Goal: Task Accomplishment & Management: Manage account settings

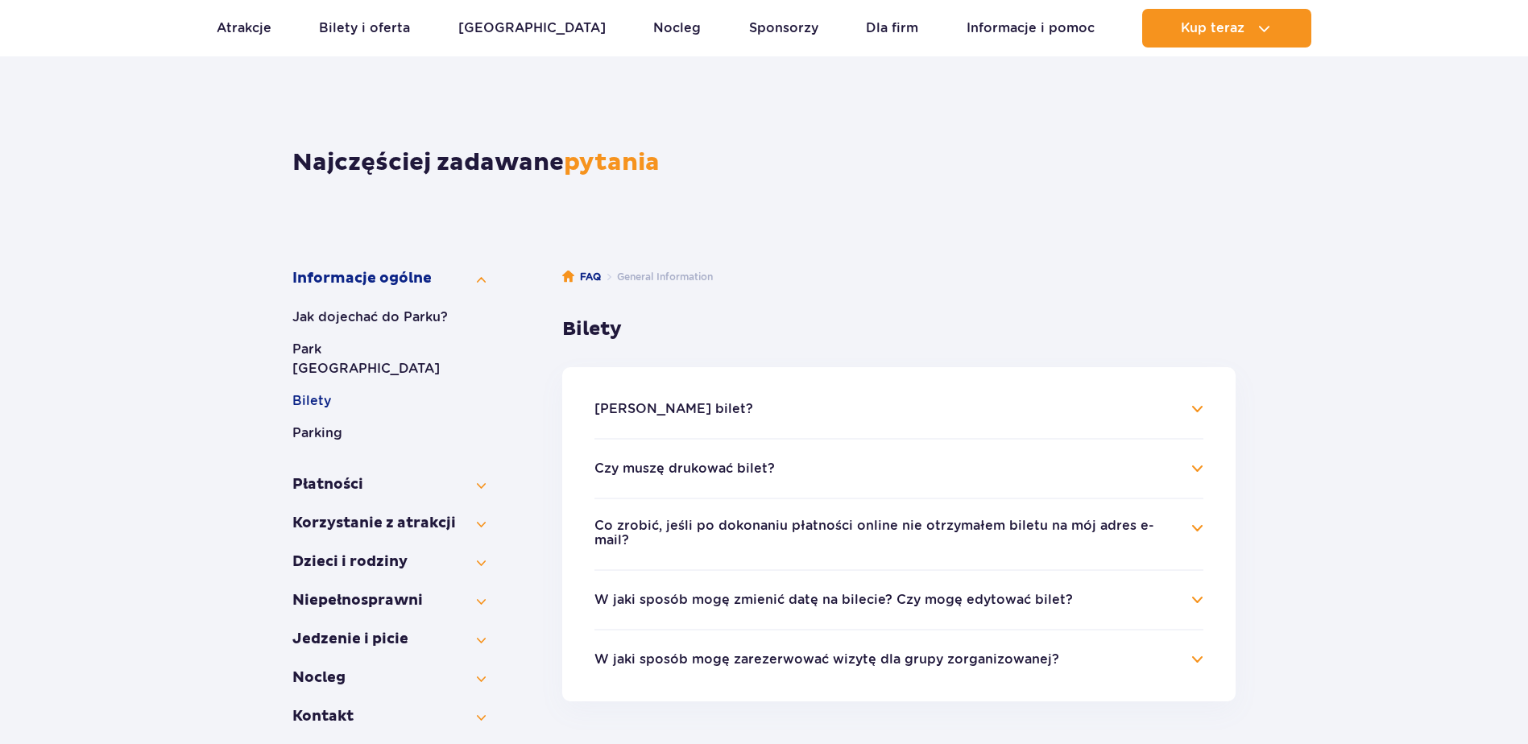
scroll to position [161, 0]
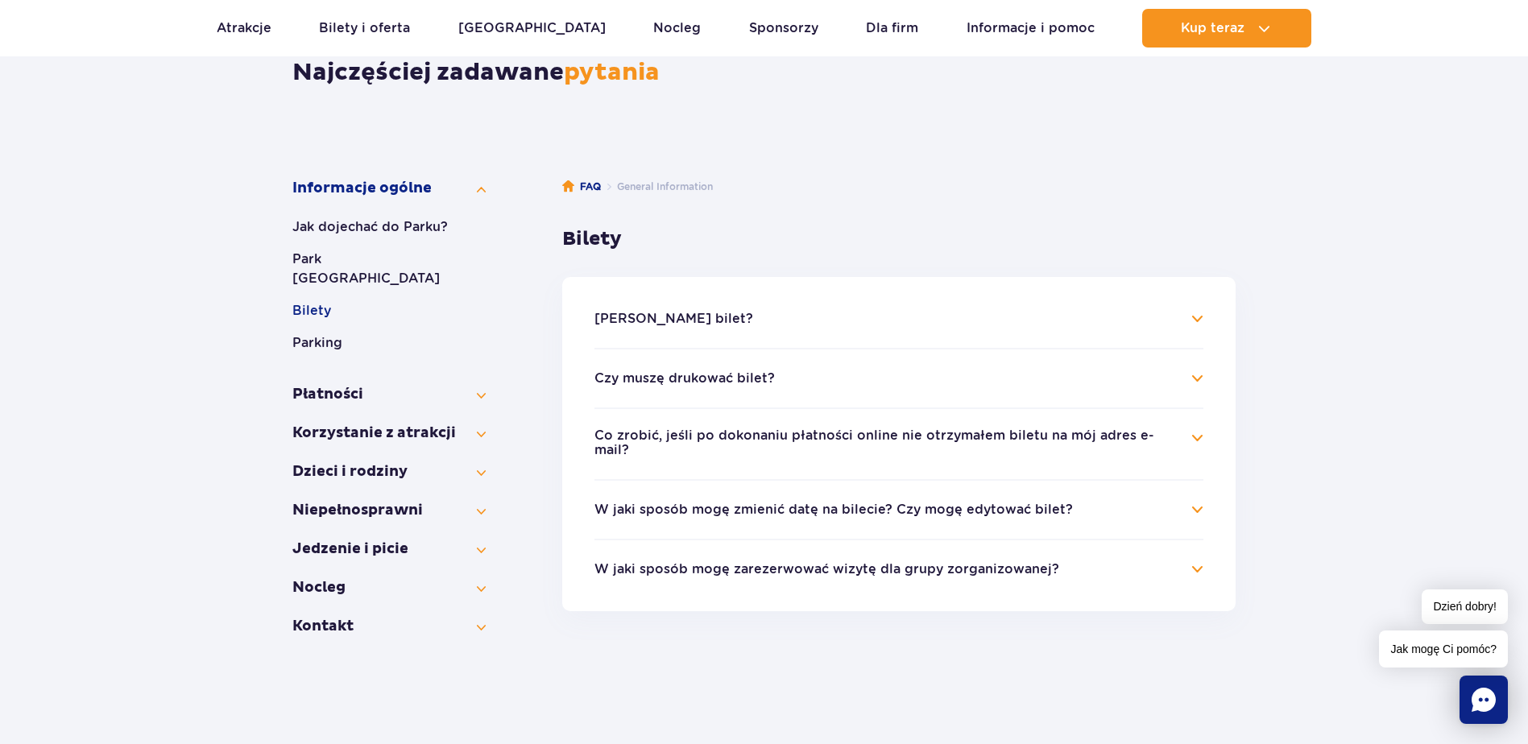
click at [686, 502] on button "W jaki sposób mogę zmienić datę na bilecie? Czy mogę edytować bilet?" at bounding box center [833, 509] width 478 height 14
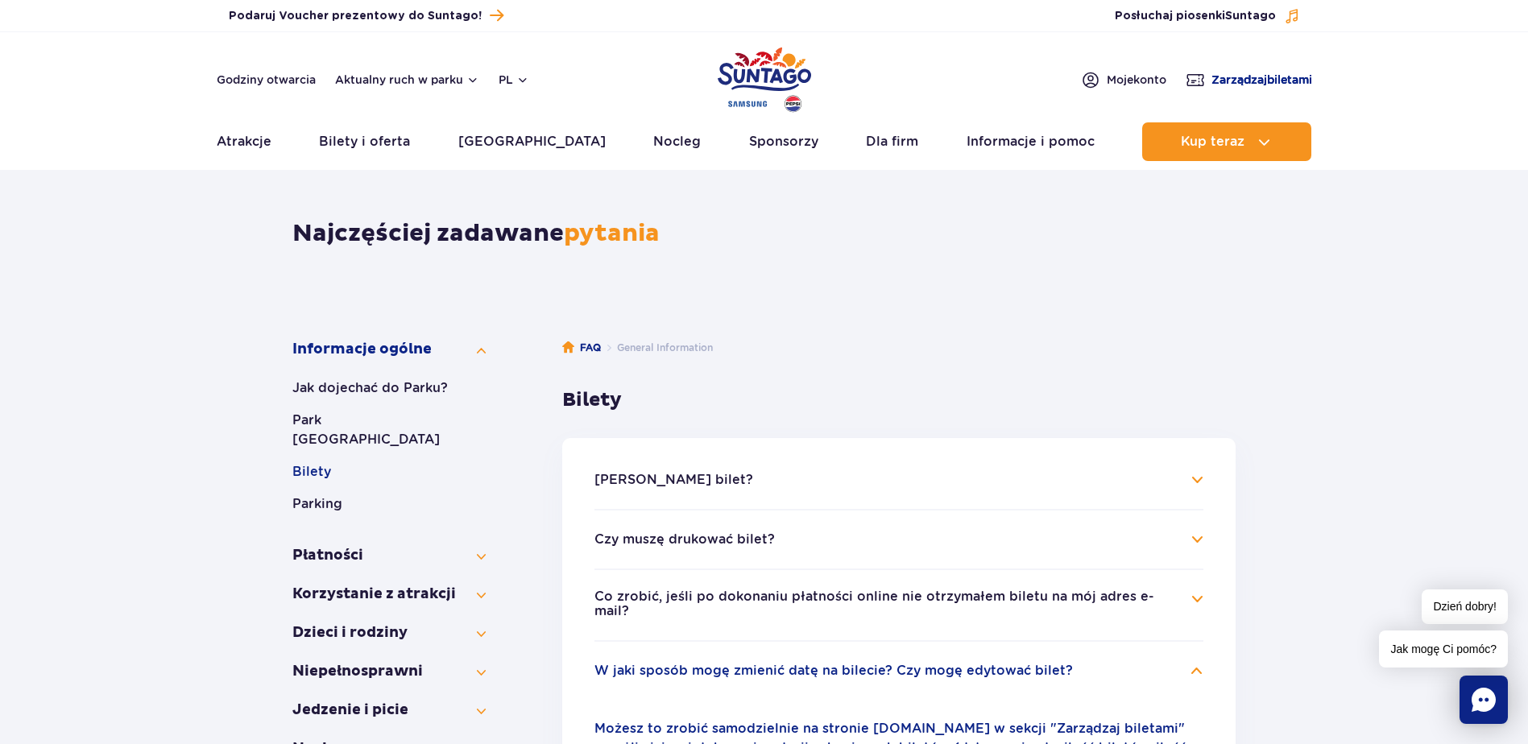
click at [1271, 75] on span "Zarządzaj biletami" at bounding box center [1261, 80] width 101 height 16
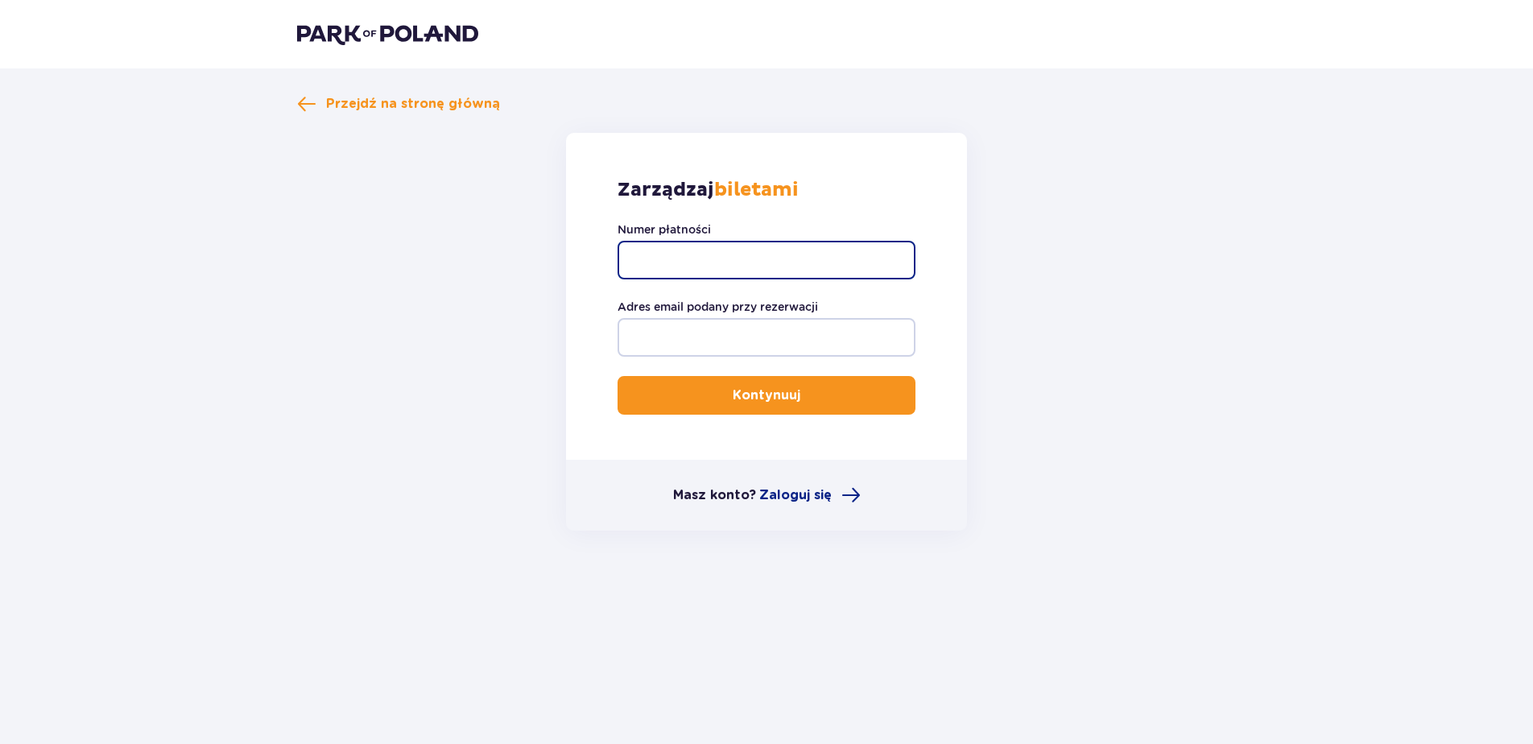
click at [723, 271] on input "Numer płatności" at bounding box center [767, 260] width 298 height 39
paste input "TR-VRC-FKB9YVX"
type input "TR-VRC-FKB9YVX"
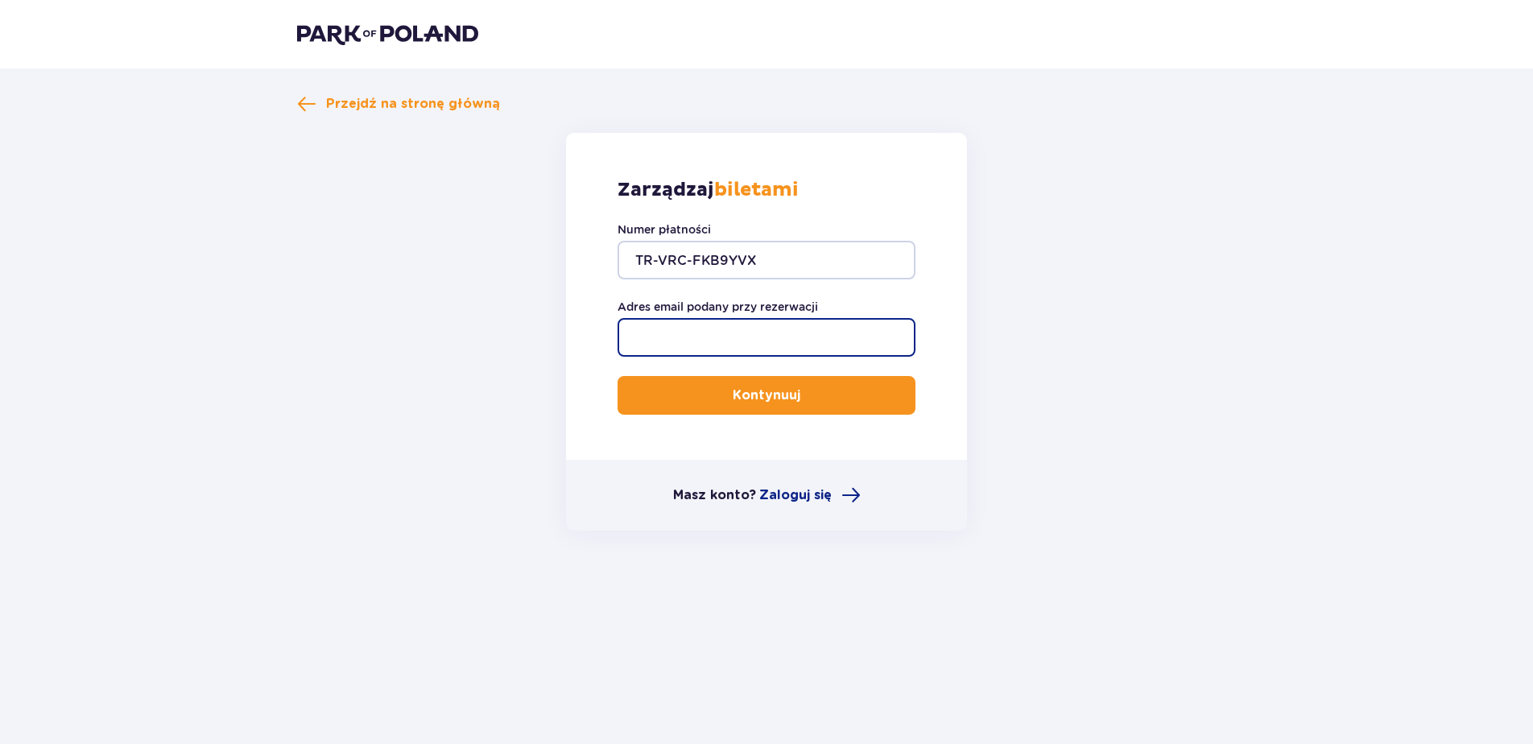
click at [710, 330] on input "Adres email podany przy rezerwacji" at bounding box center [767, 337] width 298 height 39
type input "karolinauchaniuk@gmail.com"
click at [715, 399] on button "Kontynuuj" at bounding box center [767, 395] width 298 height 39
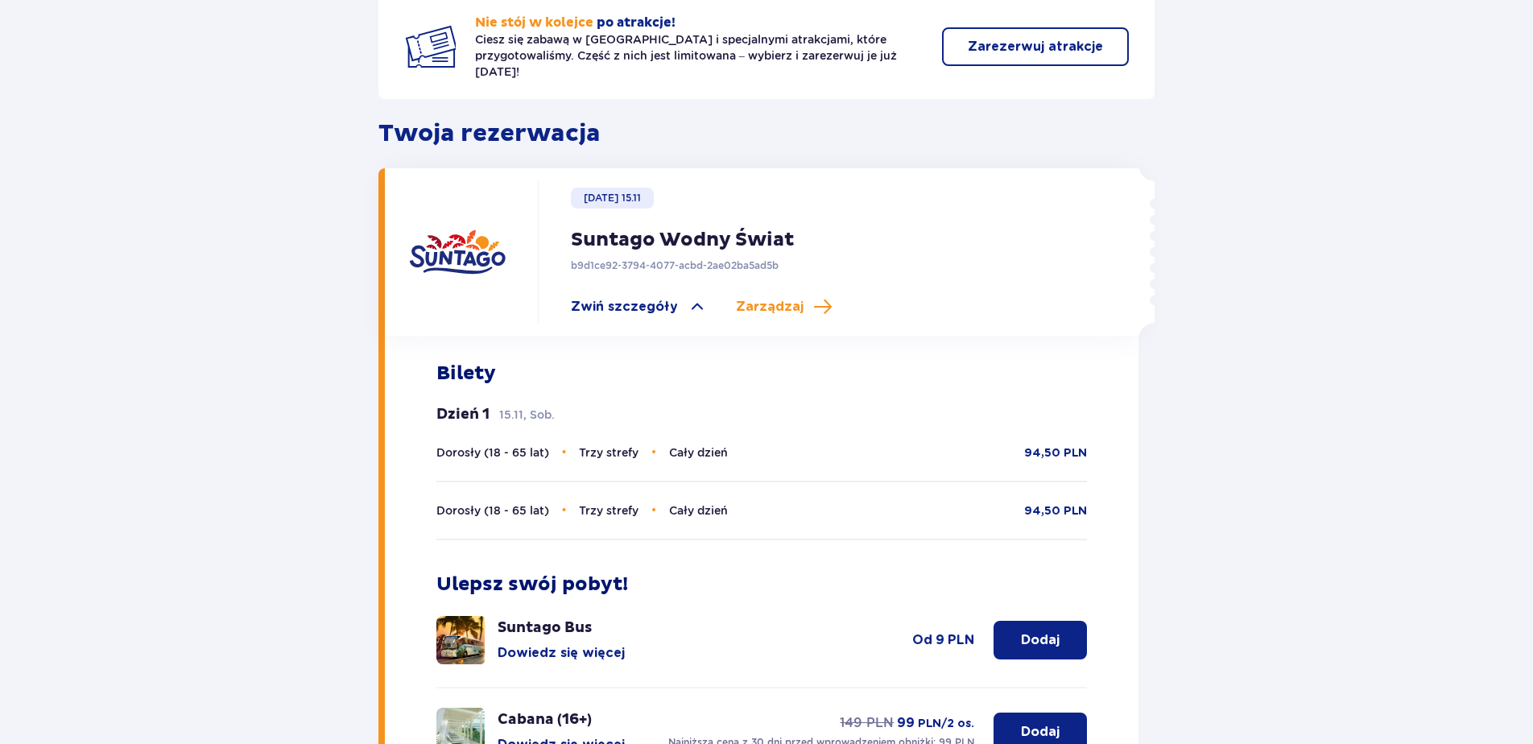
scroll to position [233, 0]
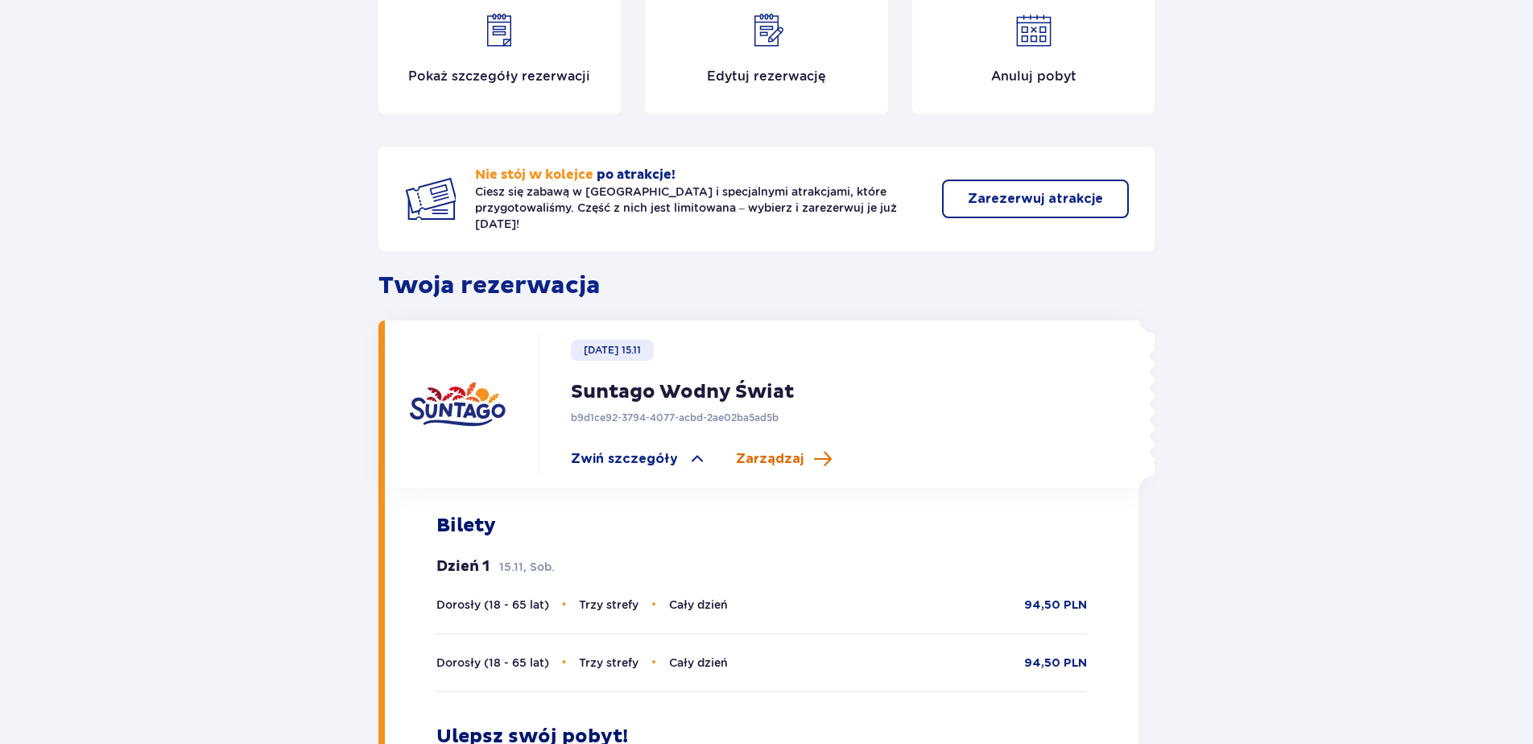
click at [756, 450] on span "Zarządzaj" at bounding box center [770, 459] width 68 height 18
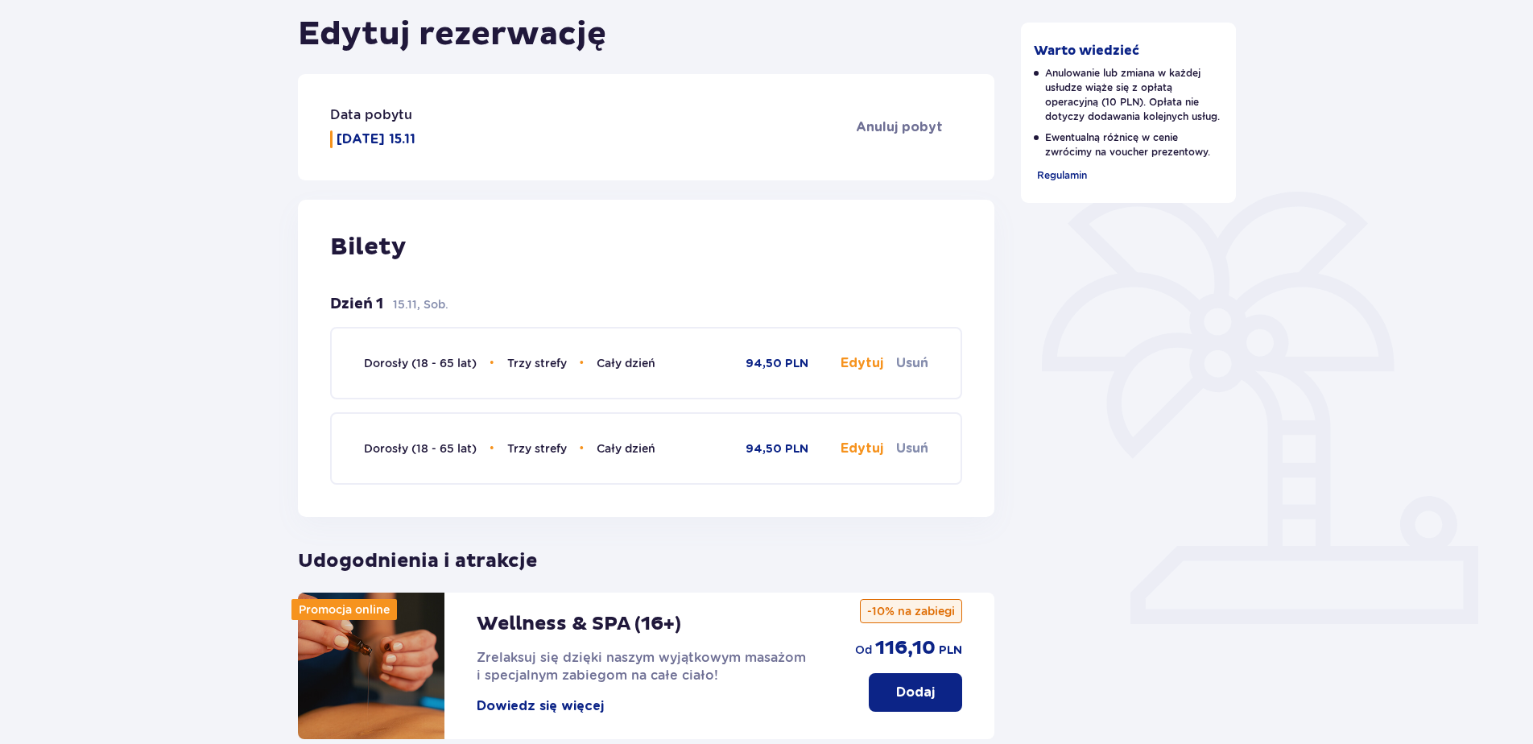
scroll to position [209, 0]
click at [857, 367] on button "Edytuj" at bounding box center [862, 362] width 43 height 18
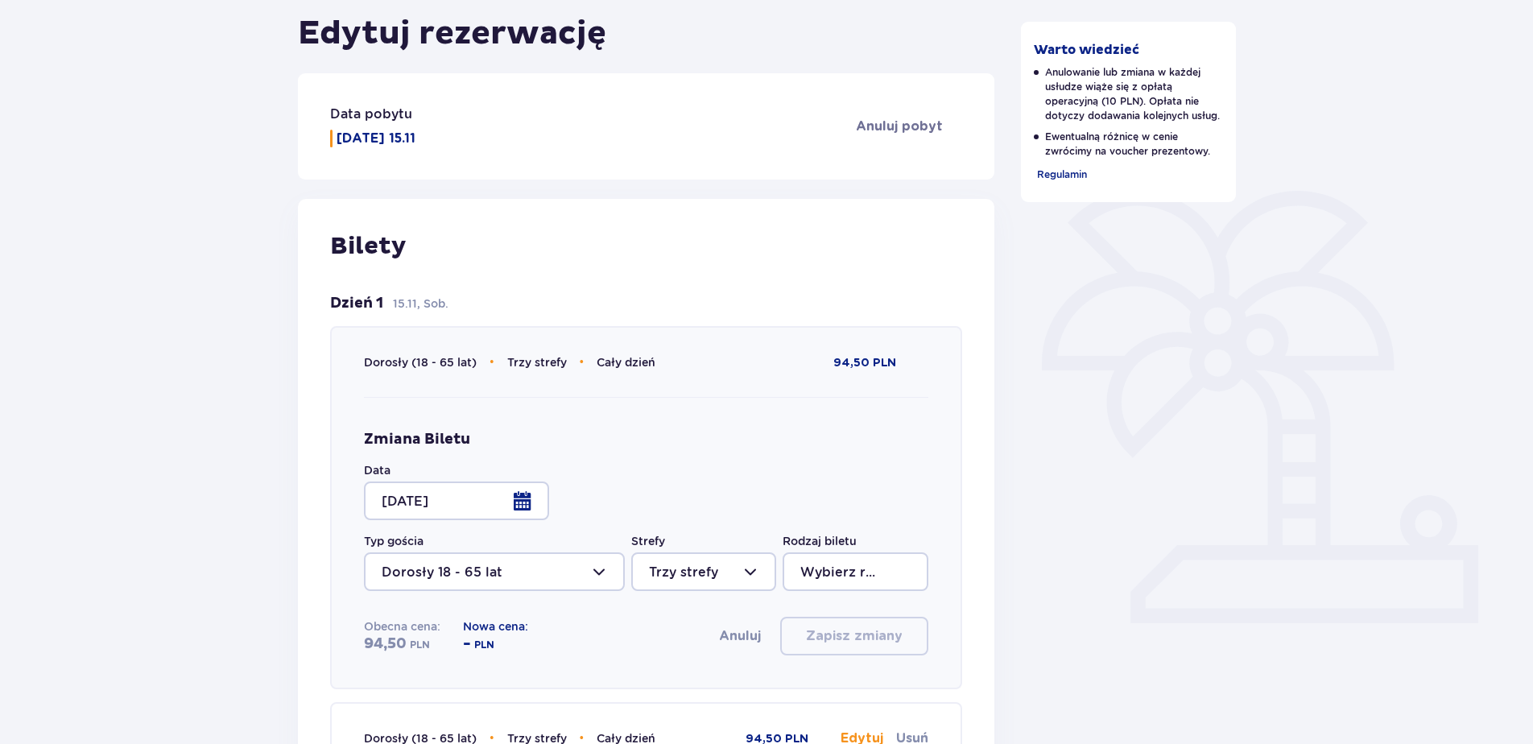
type input "Cały dzień"
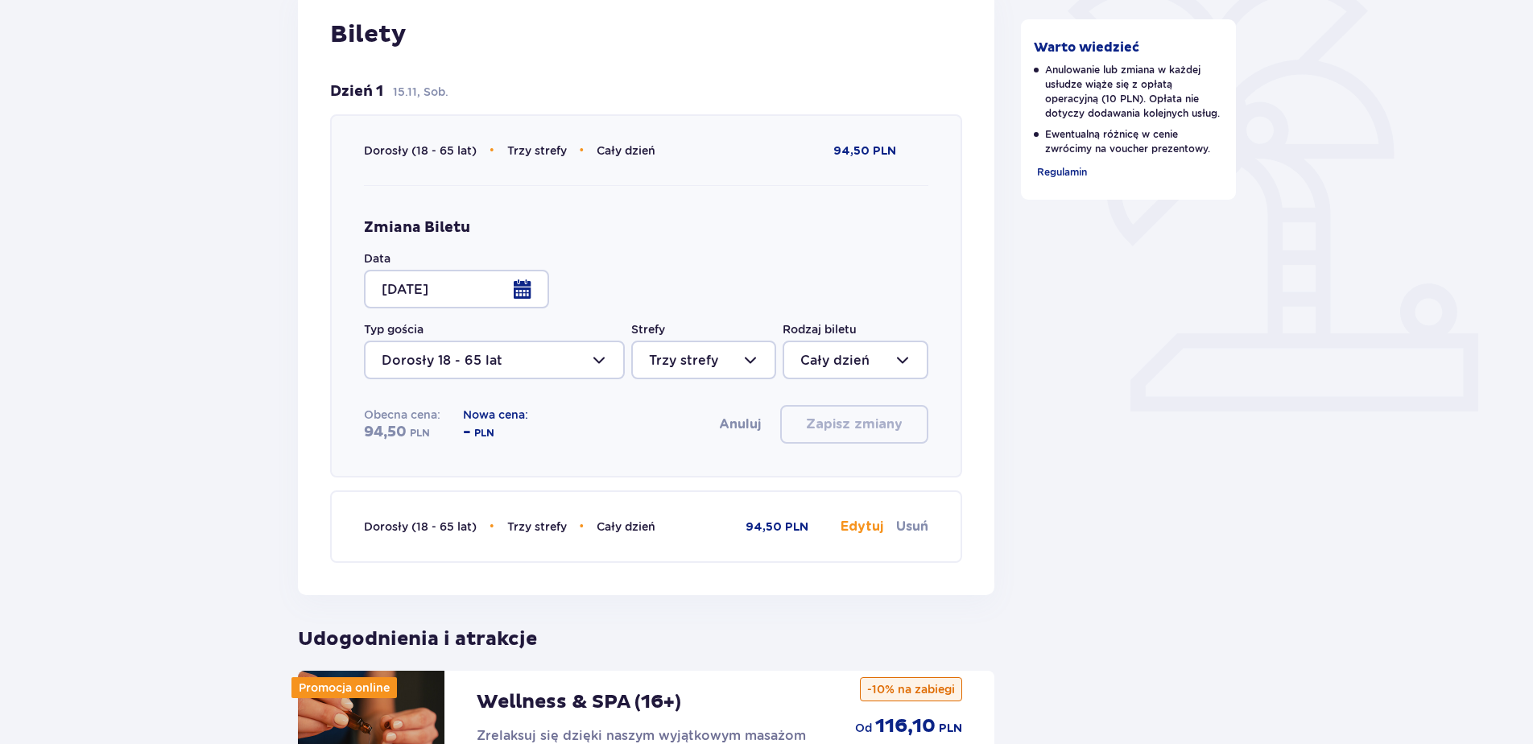
scroll to position [450, 0]
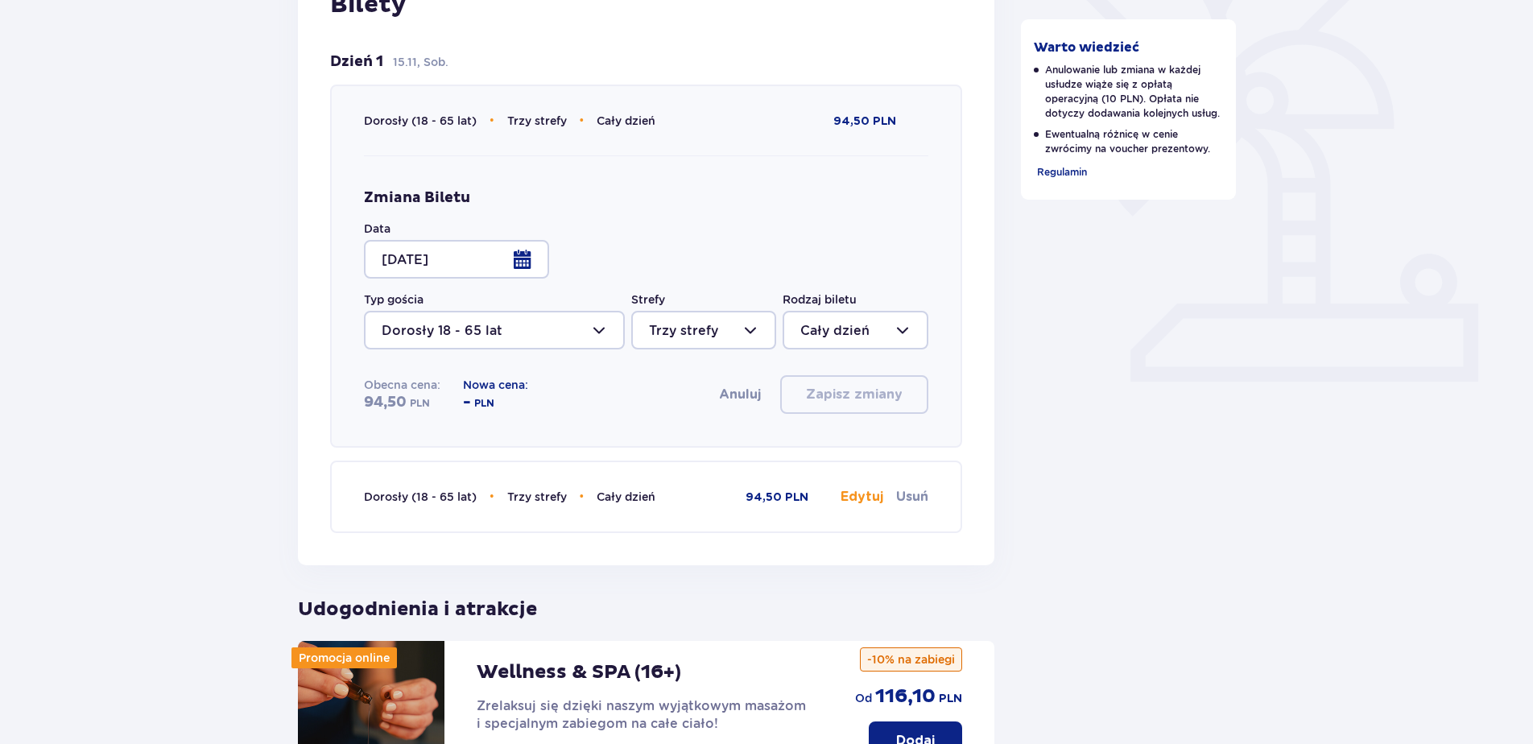
click at [524, 264] on div at bounding box center [456, 259] width 185 height 39
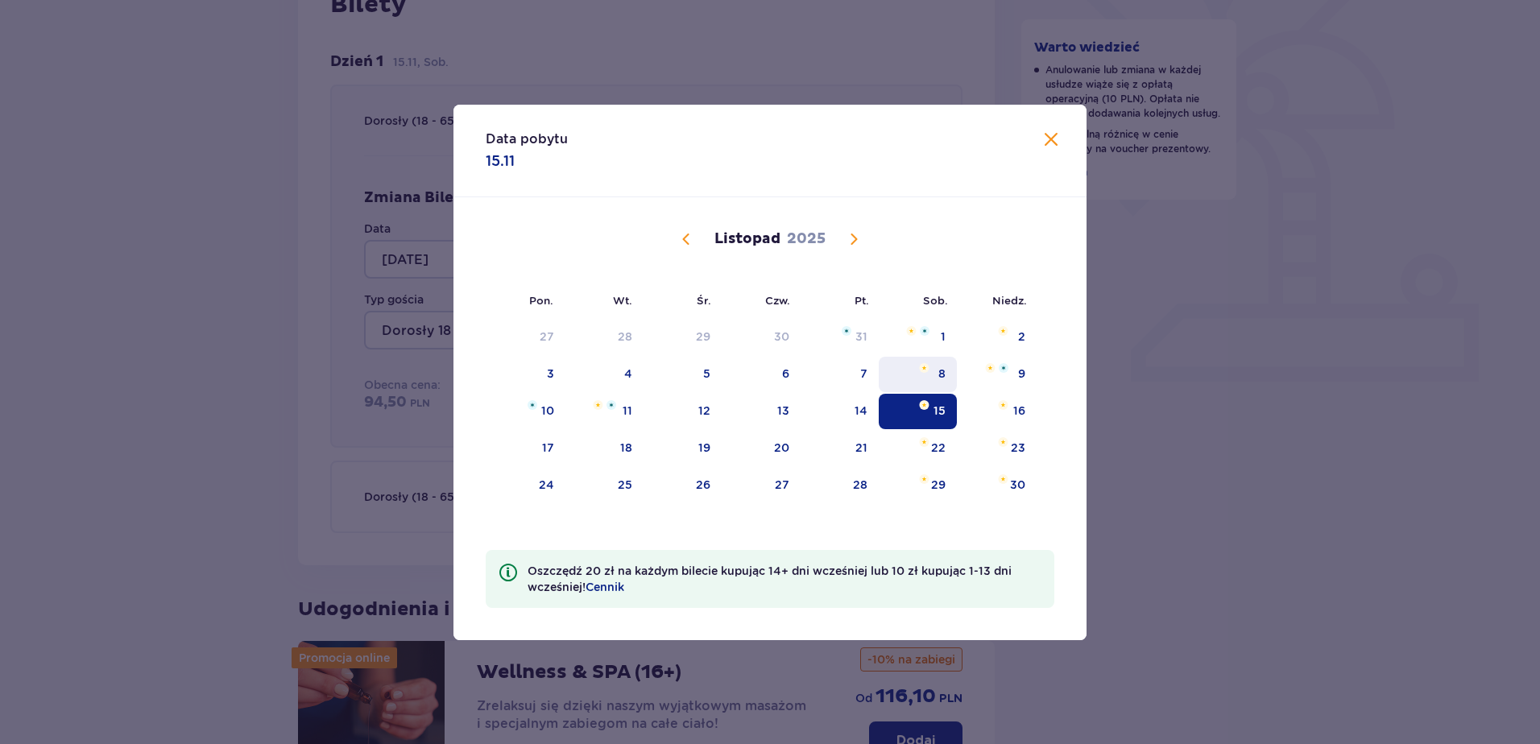
click at [928, 374] on div "8" at bounding box center [918, 374] width 78 height 35
type input "08.11.25"
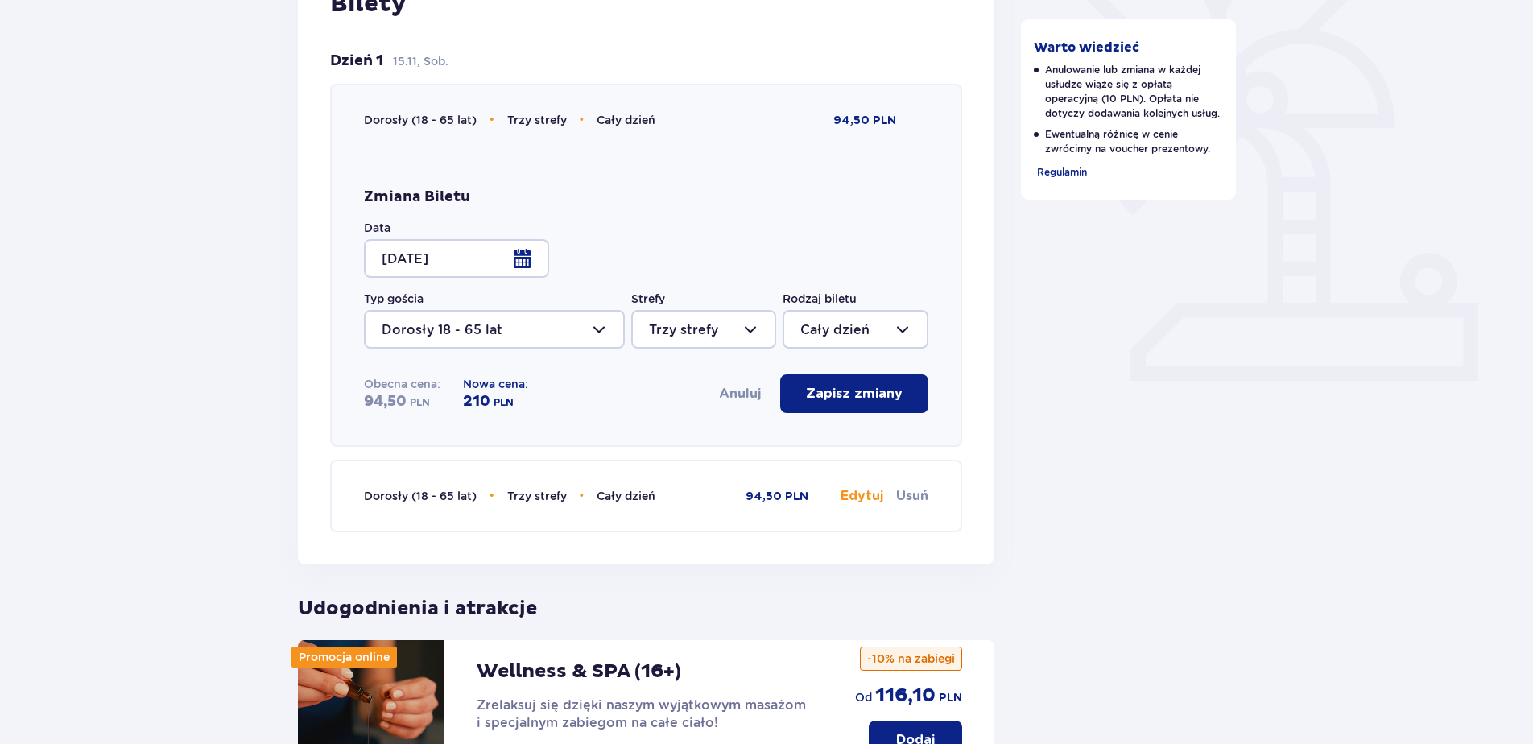
scroll to position [483, 0]
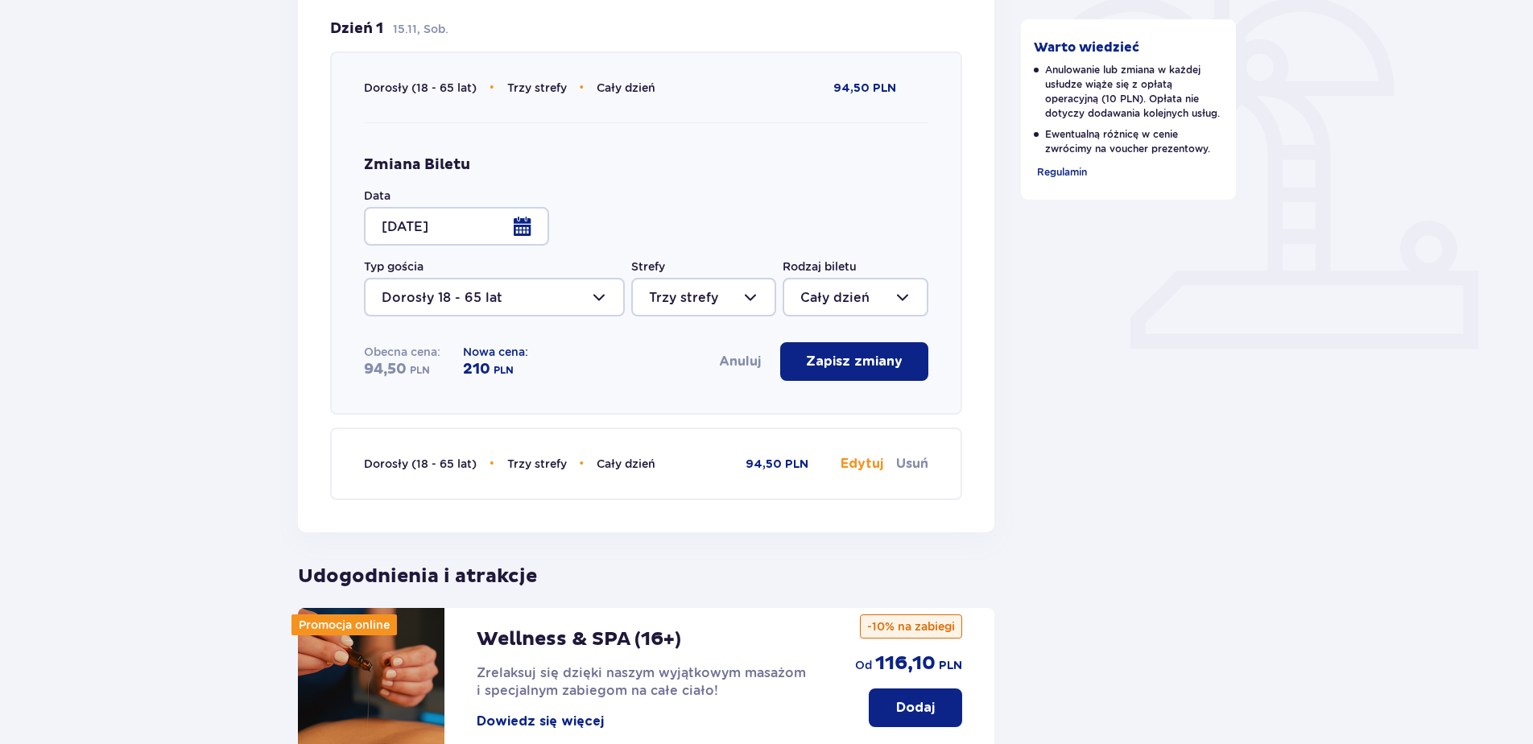
click at [235, 409] on div "Wróć do szczegółów rezerwacji Edytuj rezerwację Data pobytu Sobota 15.11 Anuluj…" at bounding box center [766, 441] width 1533 height 1598
click at [726, 363] on button "Anuluj" at bounding box center [740, 362] width 42 height 18
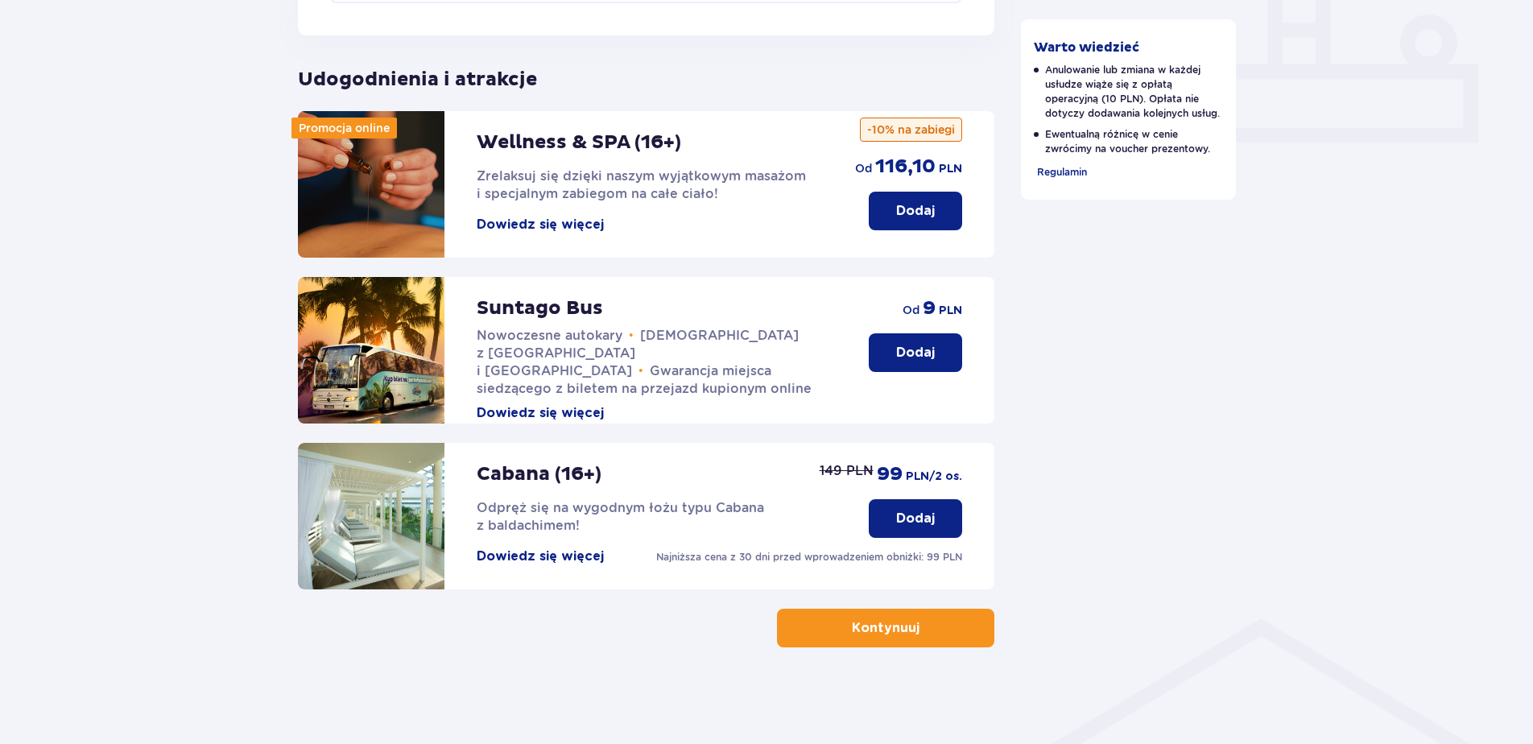
scroll to position [0, 0]
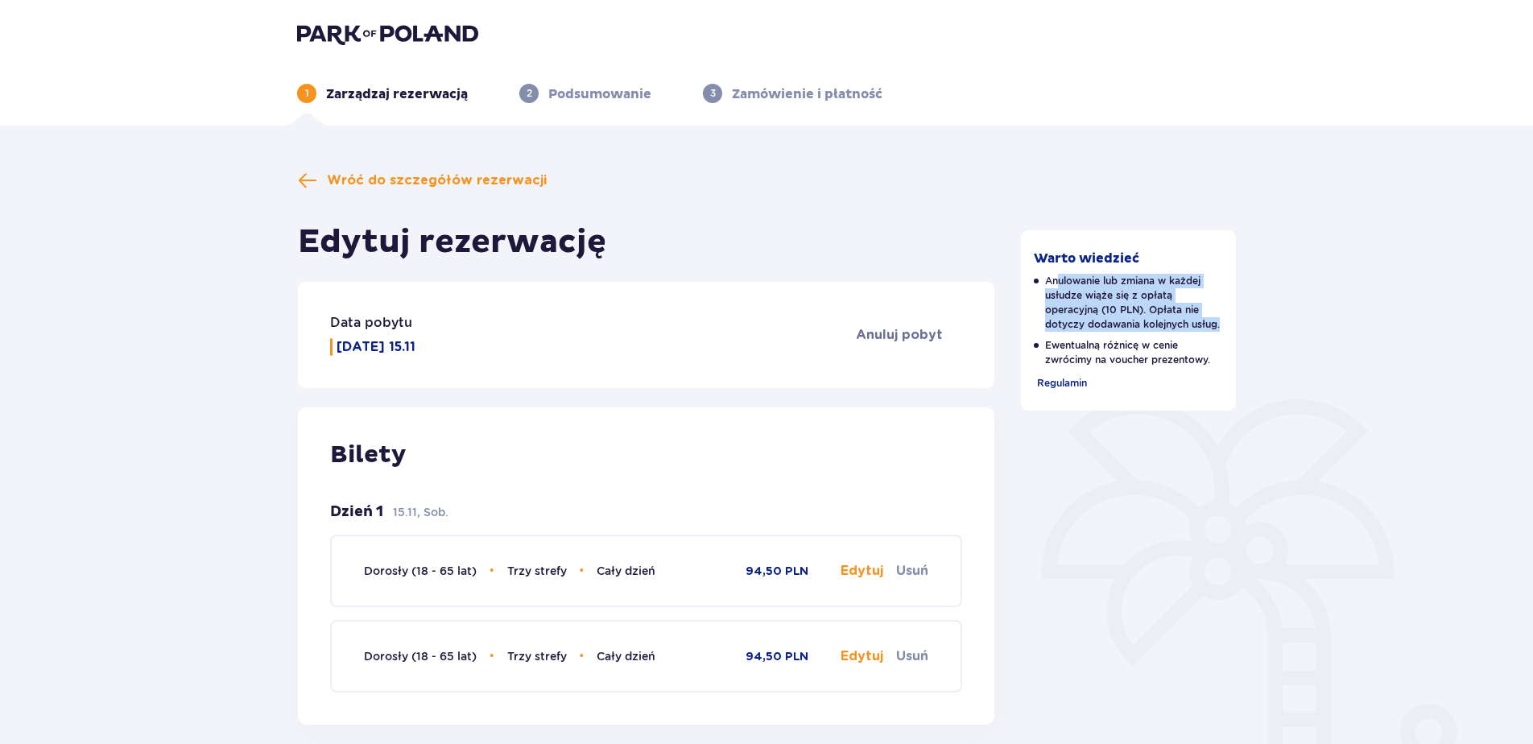
drag, startPoint x: 1060, startPoint y: 275, endPoint x: 1226, endPoint y: 326, distance: 173.7
click at [1226, 326] on div "Warto wiedzieć Anulowanie lub zmiana w każdej usłudze wiąże się z opłatą operac…" at bounding box center [1129, 320] width 216 height 180
drag, startPoint x: 1226, startPoint y: 326, endPoint x: 1160, endPoint y: 320, distance: 66.3
click at [1164, 322] on p "Anulowanie lub zmiana w każdej usłudze wiąże się z opłatą operacyjną (10 PLN). …" at bounding box center [1129, 303] width 190 height 58
drag, startPoint x: 1104, startPoint y: 282, endPoint x: 1238, endPoint y: 374, distance: 162.8
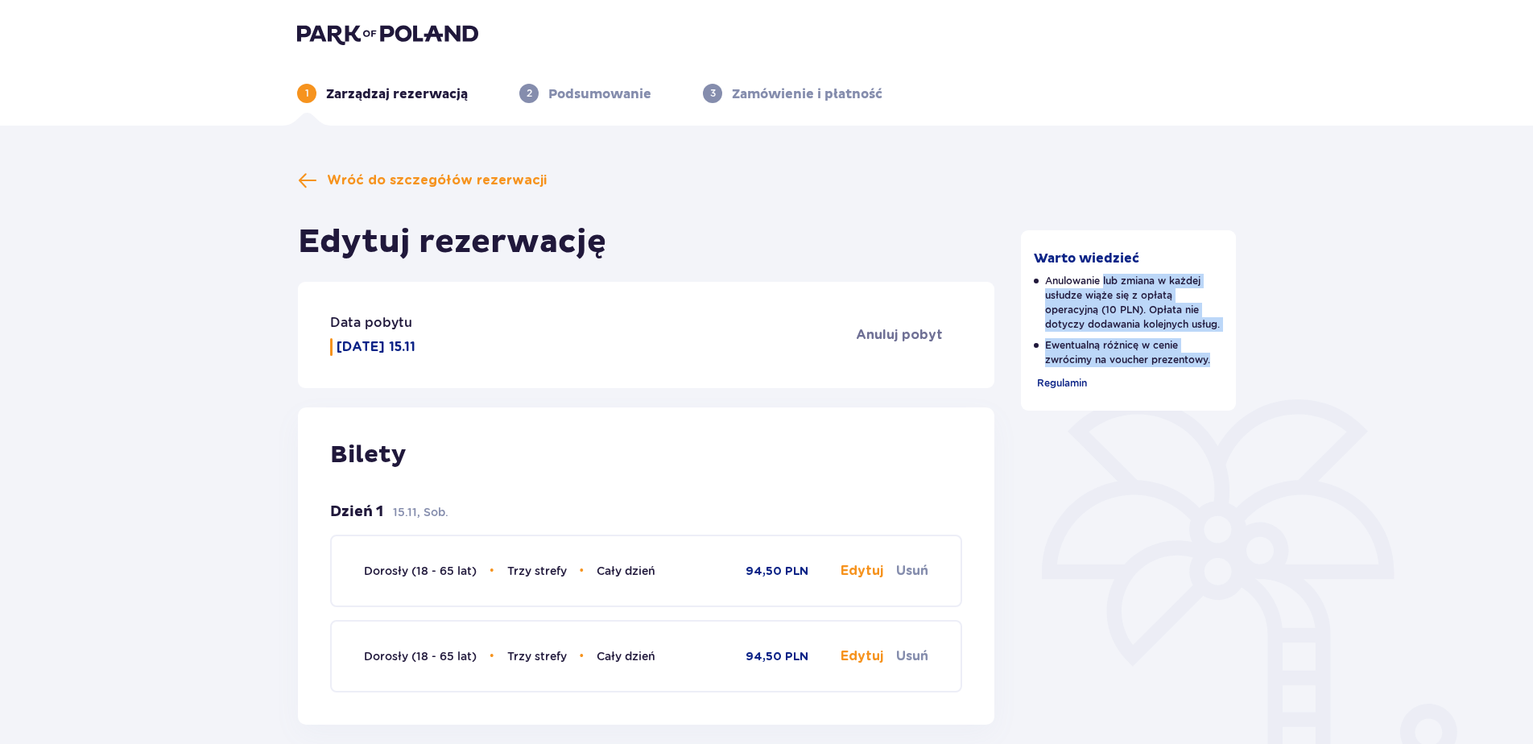
click at [1239, 373] on div "Warto wiedzieć Anulowanie lub zmiana w każdej usłudze wiąże się z opłatą operac…" at bounding box center [1129, 754] width 242 height 1166
click at [1052, 380] on span "Regulamin" at bounding box center [1062, 383] width 50 height 12
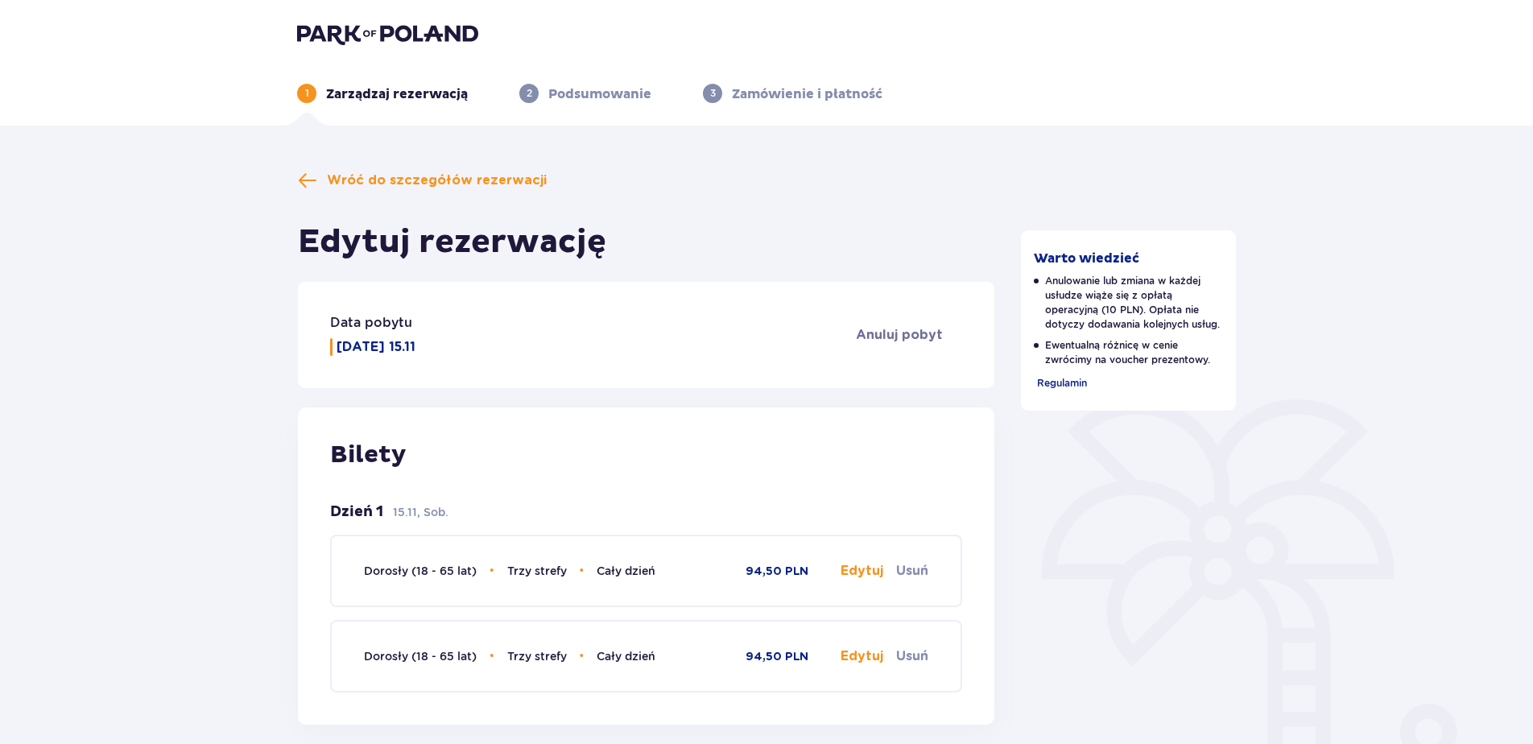
click at [295, 178] on div "Wróć do szczegółów rezerwacji Edytuj rezerwację Data pobytu Sobota 15.11 Anuluj…" at bounding box center [646, 754] width 722 height 1166
click at [317, 176] on span "Wróć do szczegółów rezerwacji" at bounding box center [422, 180] width 249 height 19
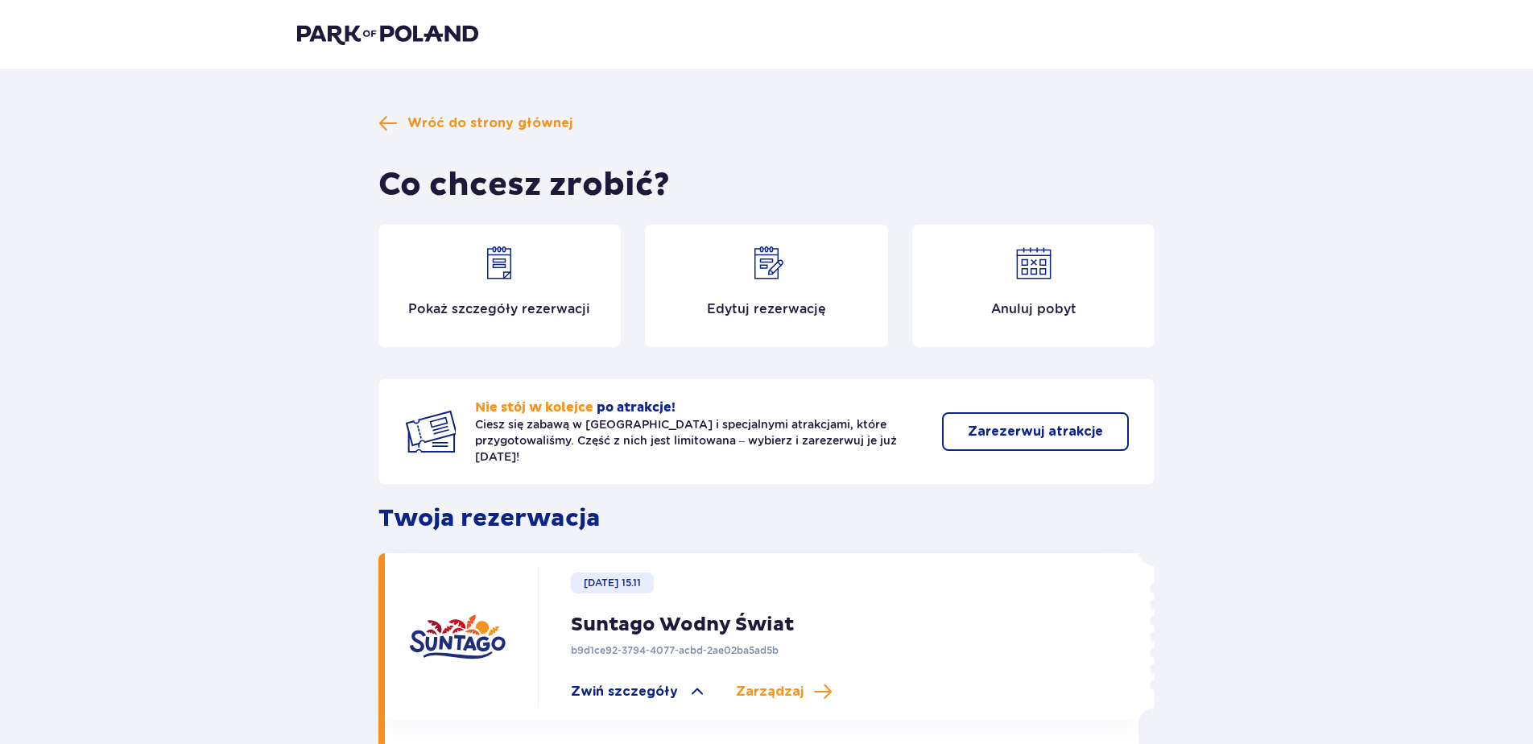
click at [591, 260] on div "Pokaż szczegóły rezerwacji" at bounding box center [499, 286] width 243 height 122
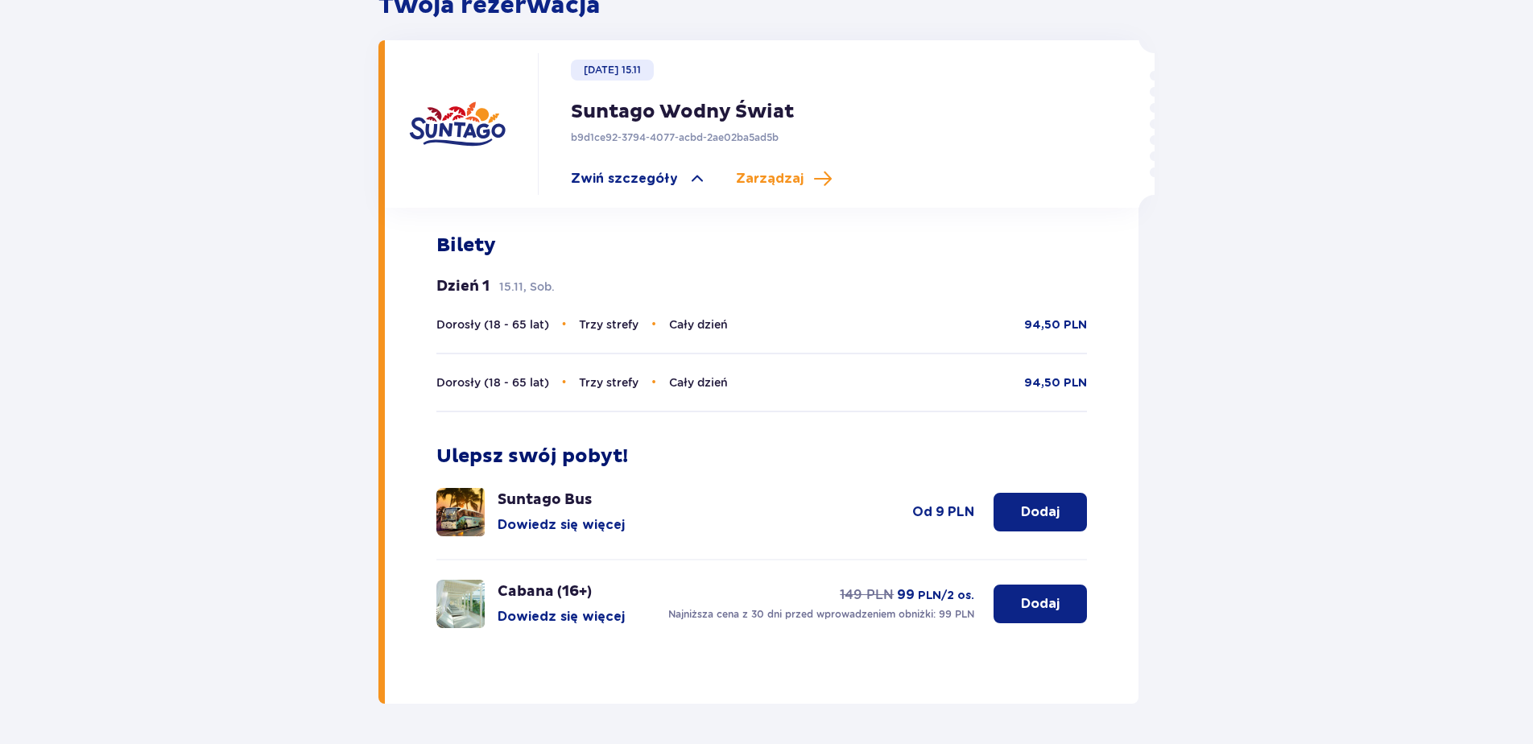
scroll to position [555, 0]
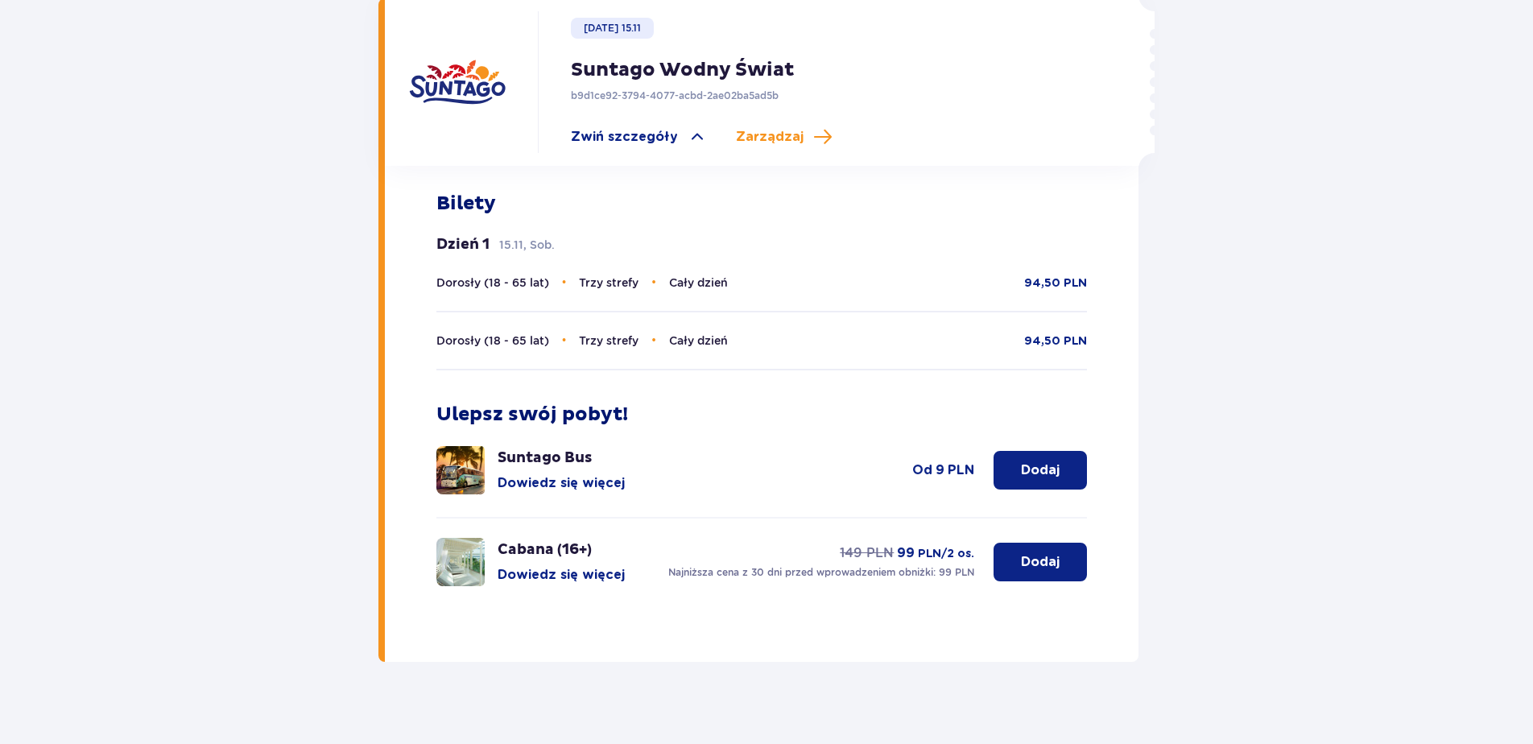
click at [238, 234] on div "Wróć do strony głównej Co chcesz zrobić? Pokaż szczegóły rezerwacji Edytuj reze…" at bounding box center [766, 136] width 1533 height 1245
click at [231, 231] on div "Wróć do strony głównej Co chcesz zrobić? Pokaż szczegóły rezerwacji Edytuj reze…" at bounding box center [766, 136] width 1533 height 1245
click at [742, 565] on p "Najniższa cena z 30 dni przed wprowadzeniem obniżki: 99 PLN" at bounding box center [821, 572] width 306 height 14
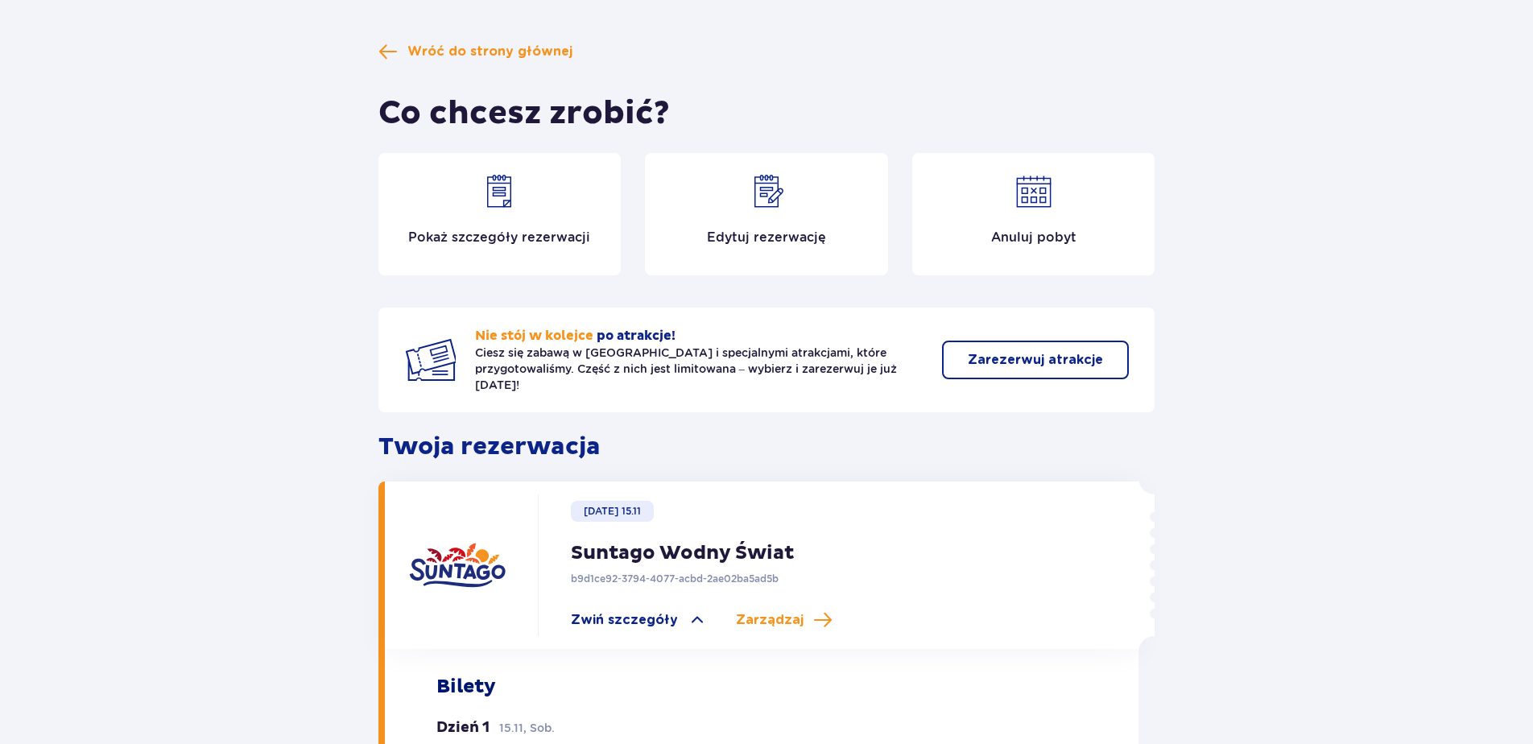
scroll to position [0, 0]
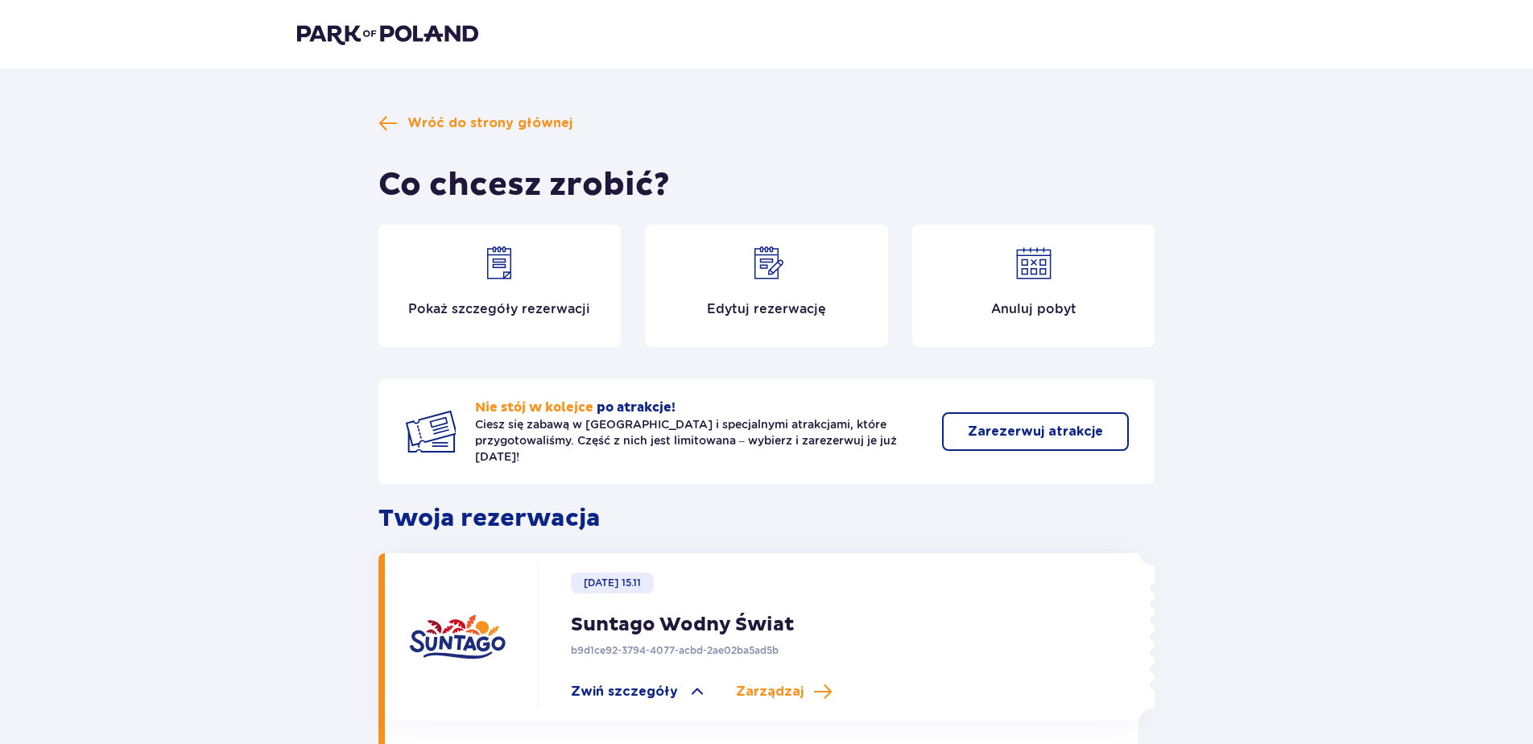
click at [448, 300] on div "Pokaż szczegóły rezerwacji" at bounding box center [499, 286] width 243 height 122
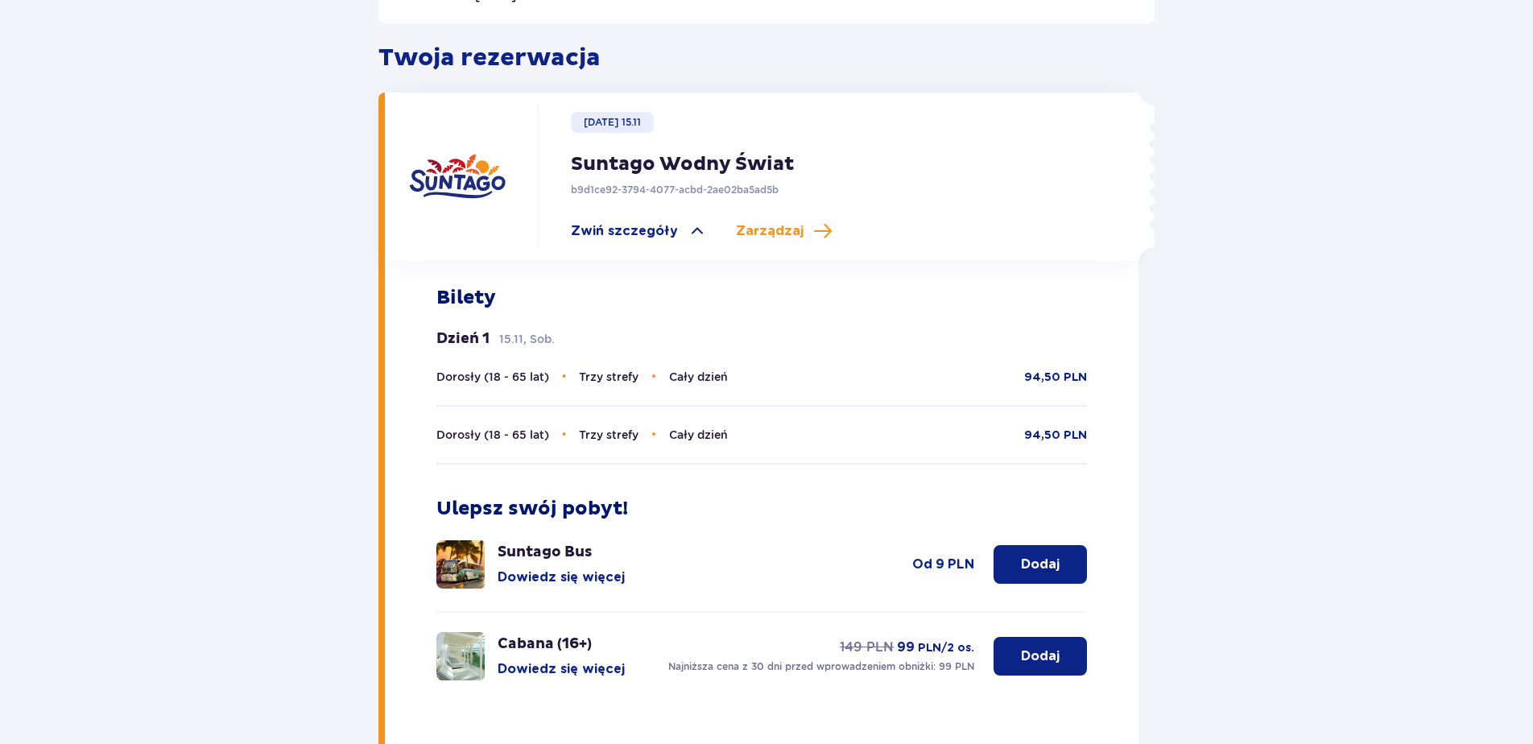
scroll to position [469, 0]
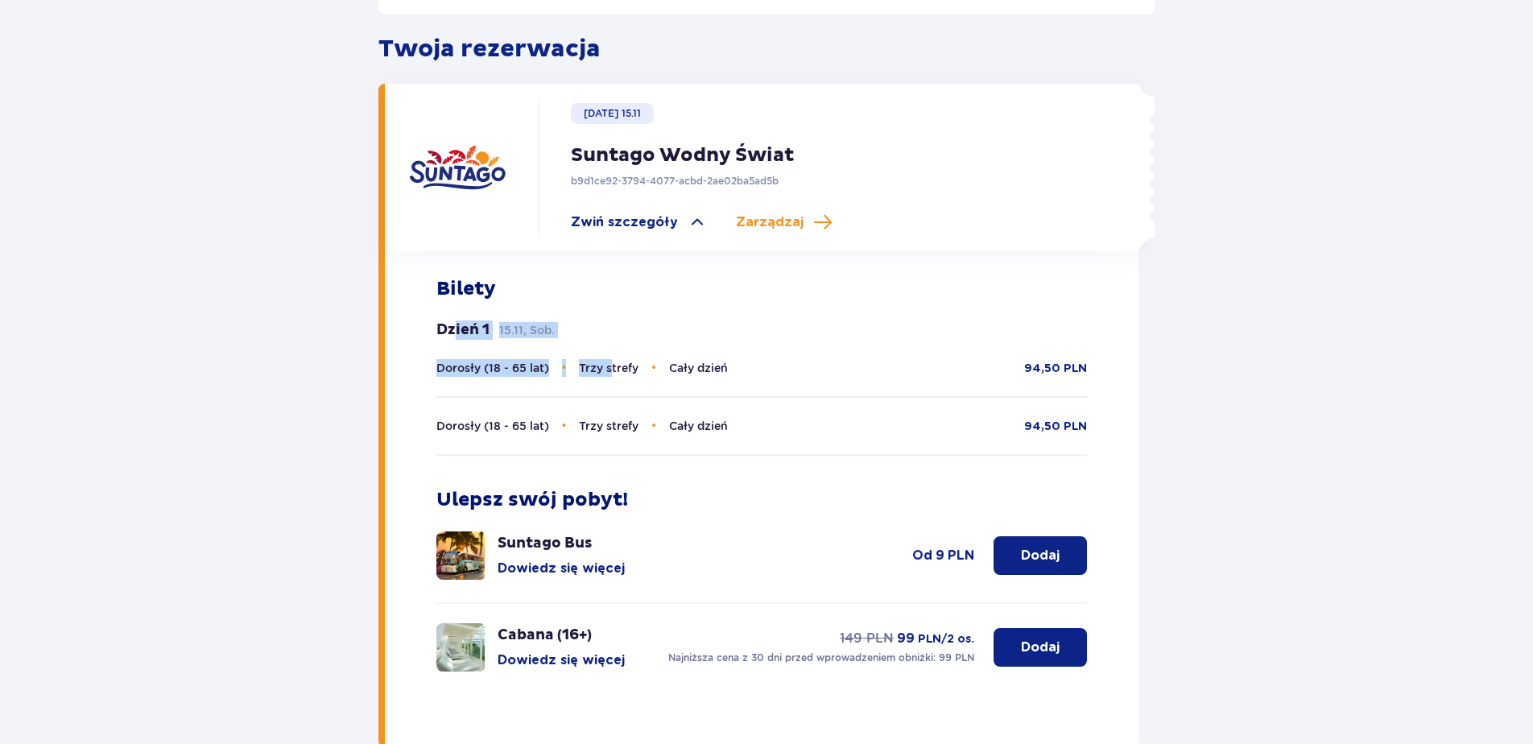
drag, startPoint x: 454, startPoint y: 318, endPoint x: 610, endPoint y: 325, distance: 155.5
click at [610, 325] on div "Dzień 1 15.11, Sob. Dorosły (18 - 65 lat) • Trzy strefy • Cały dzień 94,50 PLN …" at bounding box center [761, 387] width 651 height 135
click at [41, 318] on div "Wróć do strony głównej Co chcesz zrobić? Pokaż szczegóły rezerwacji Edytuj reze…" at bounding box center [766, 221] width 1533 height 1245
click at [222, 382] on div "Wróć do strony głównej Co chcesz zrobić? Pokaż szczegóły rezerwacji Edytuj reze…" at bounding box center [766, 221] width 1533 height 1245
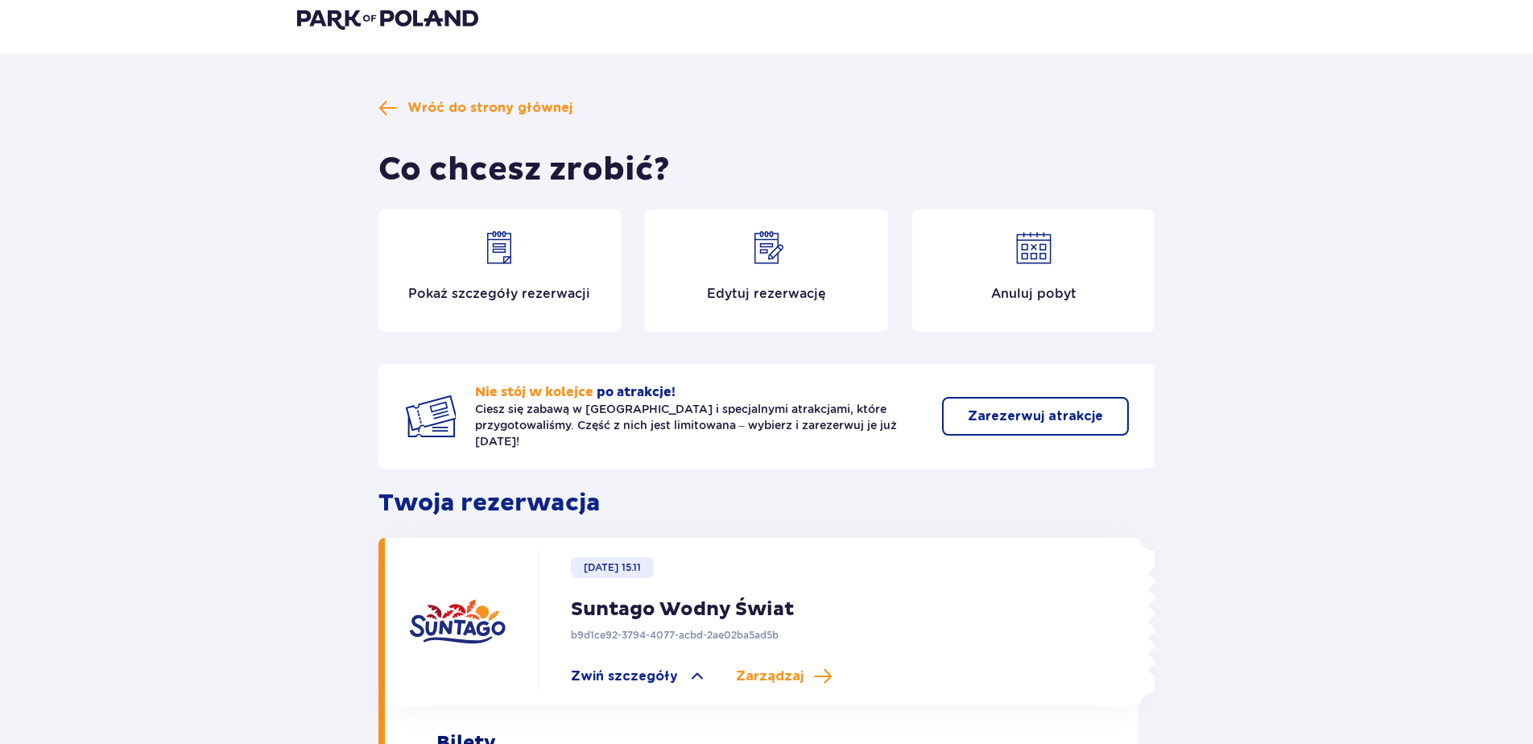
scroll to position [0, 0]
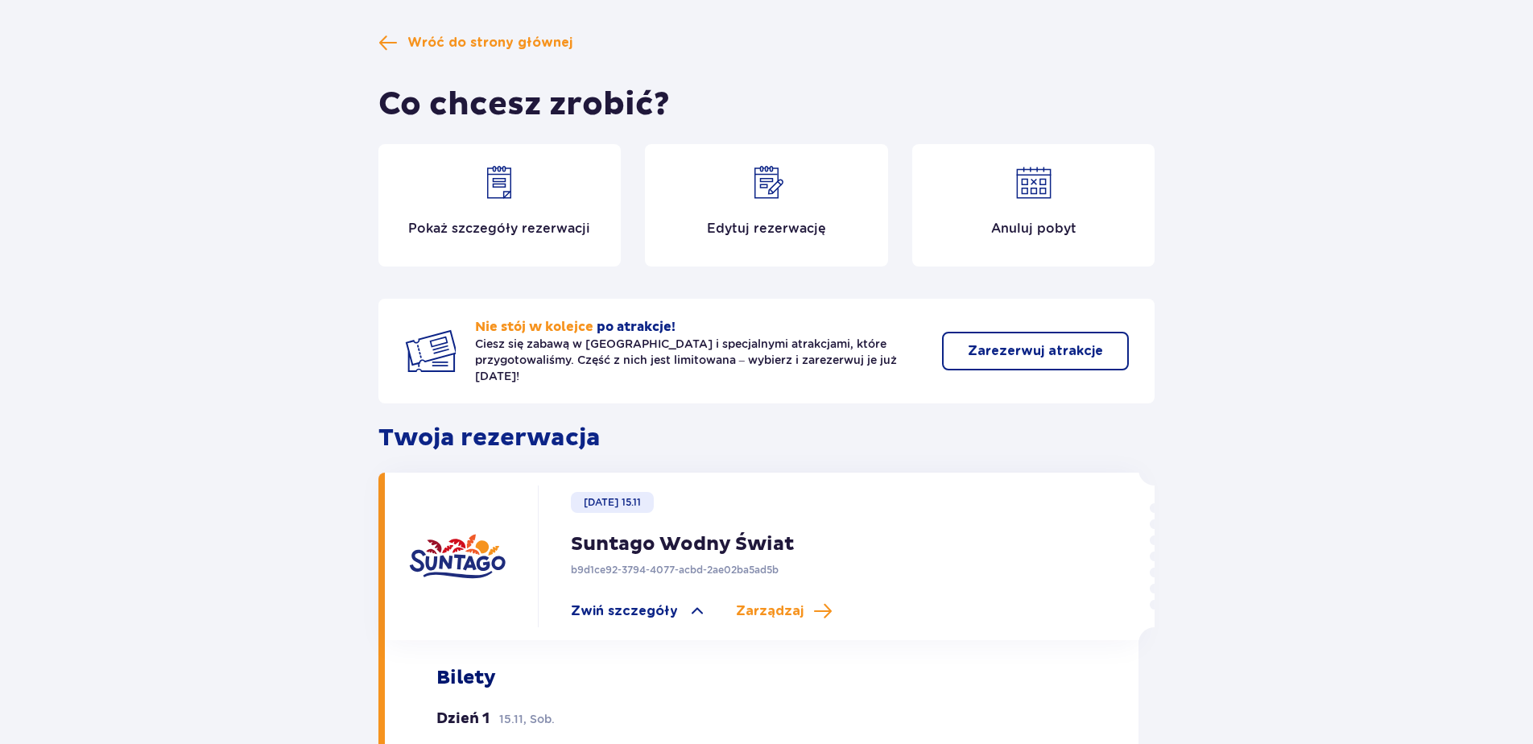
click at [538, 163] on div "Pokaż szczegóły rezerwacji" at bounding box center [499, 205] width 243 height 122
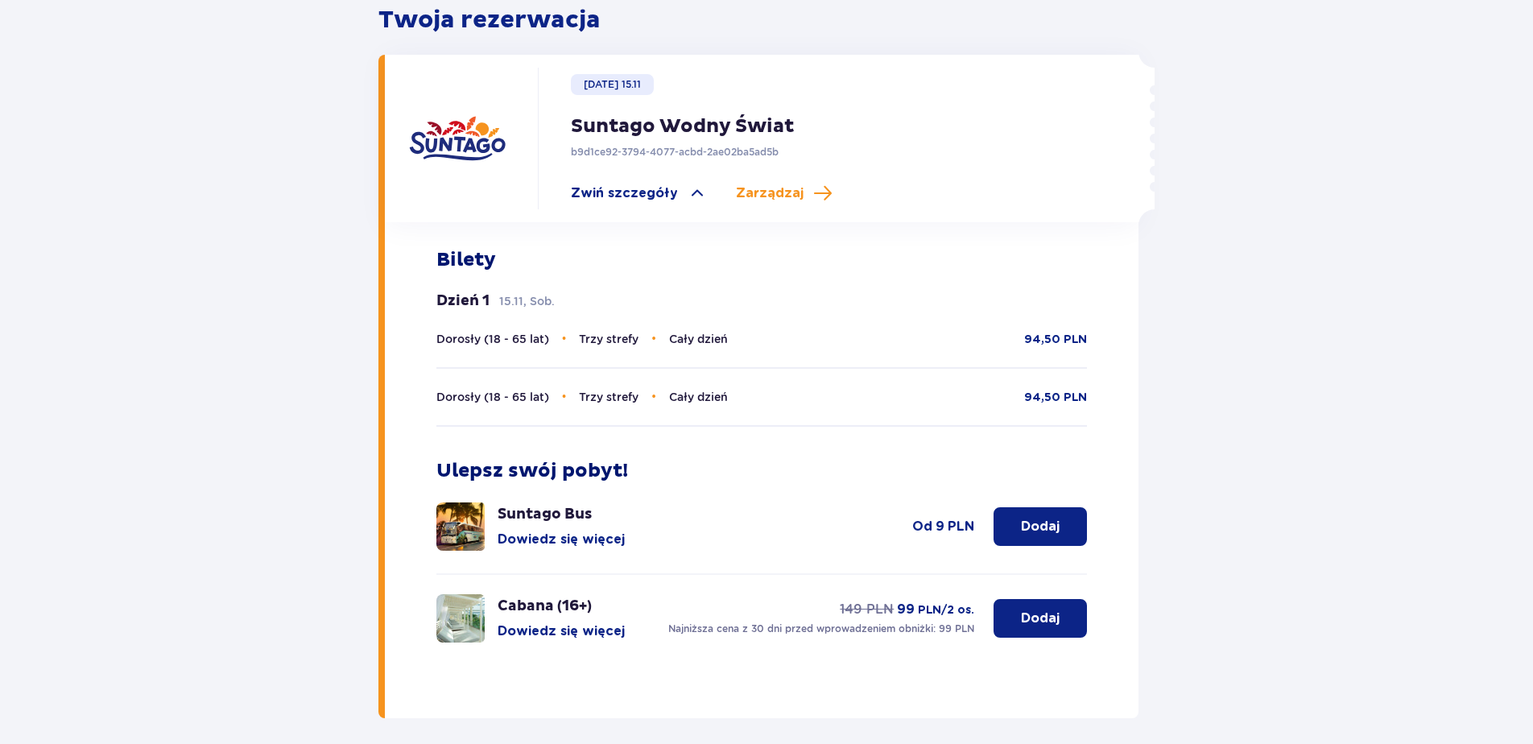
scroll to position [550, 0]
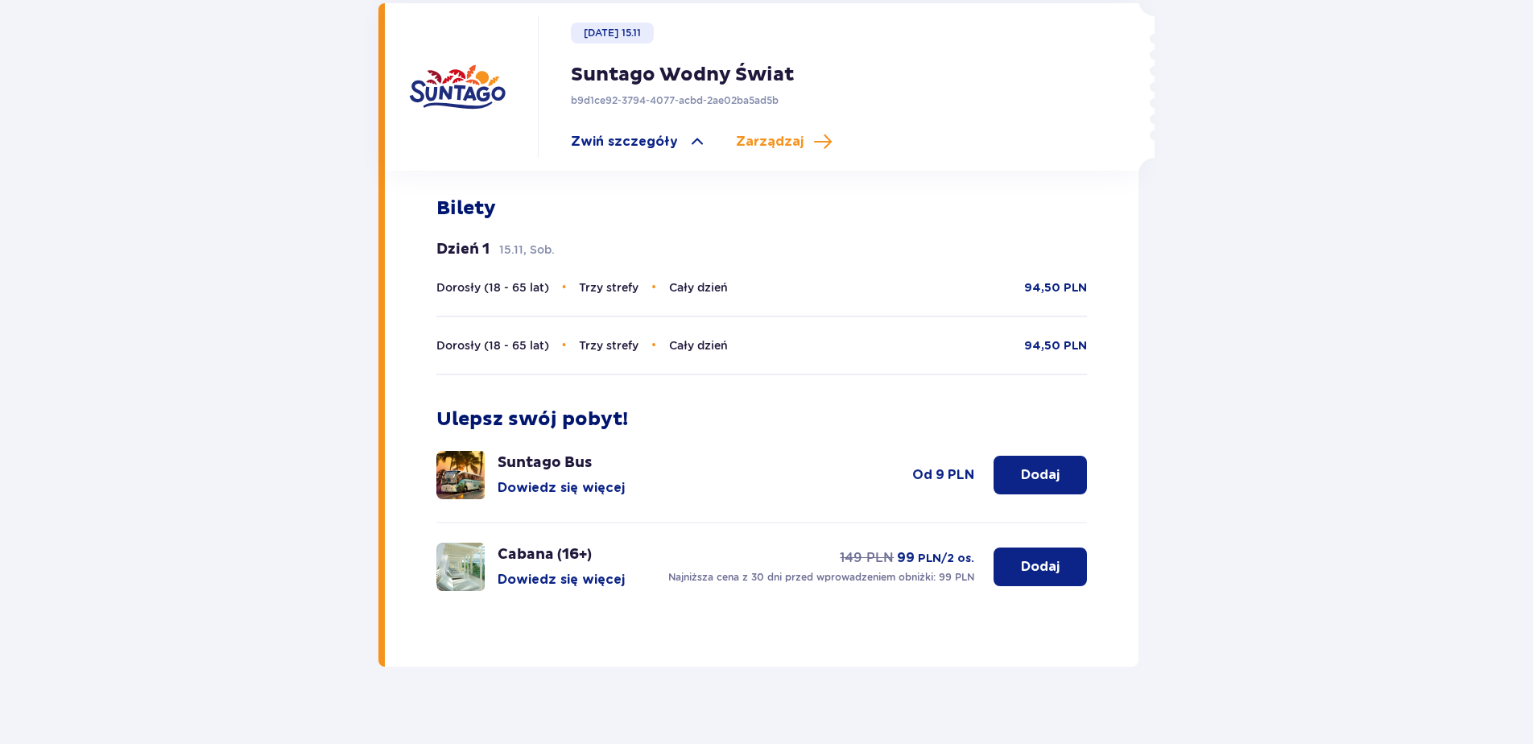
click at [279, 180] on div "Wróć do strony głównej Co chcesz zrobić? Pokaż szczegóły rezerwacji Edytuj reze…" at bounding box center [766, 140] width 1533 height 1245
